Goal: Information Seeking & Learning: Learn about a topic

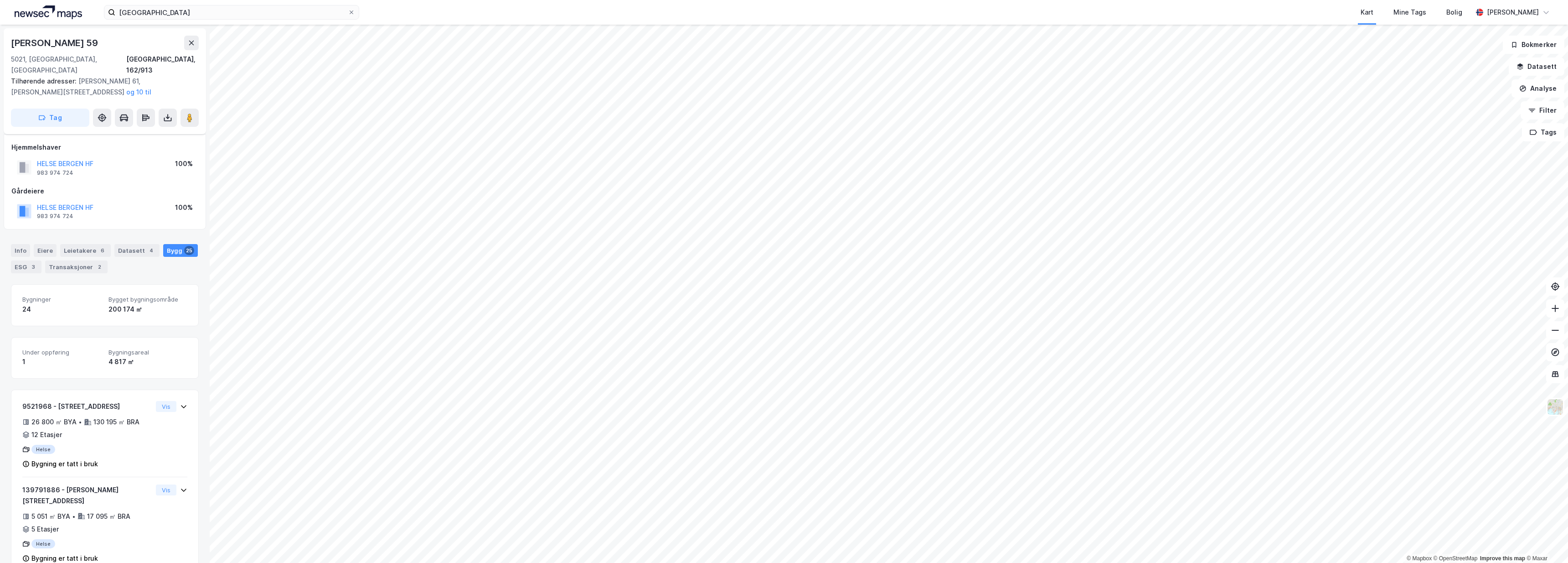
scroll to position [13, 0]
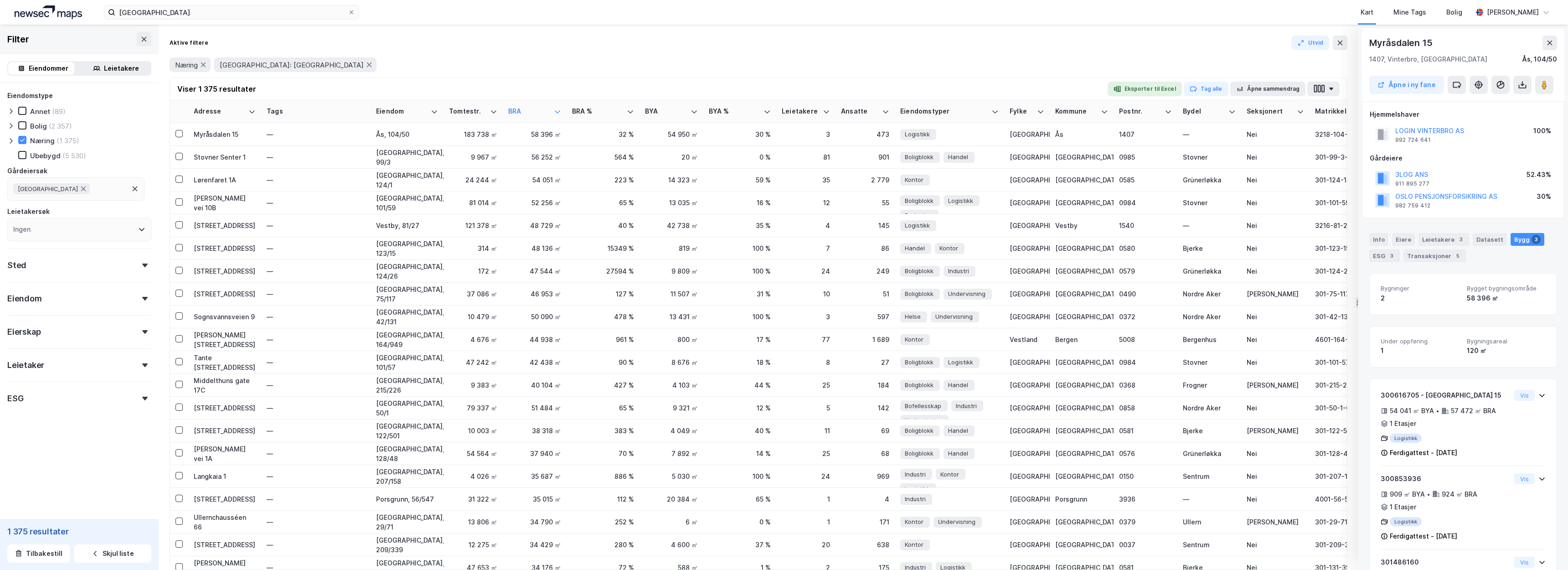
click at [36, 19] on img at bounding box center [48, 12] width 67 height 13
